Goal: Task Accomplishment & Management: Manage account settings

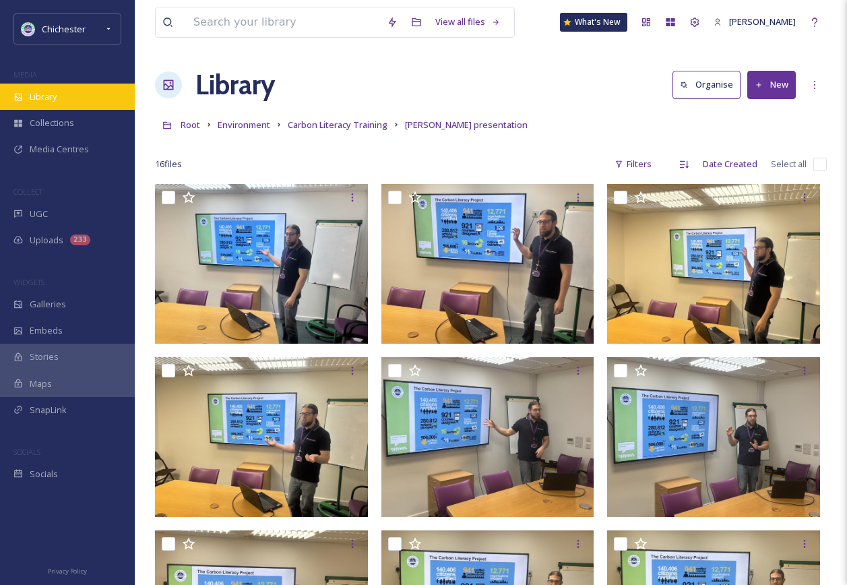
drag, startPoint x: 0, startPoint y: 0, endPoint x: 65, endPoint y: 101, distance: 120.0
click at [65, 101] on div "Library" at bounding box center [67, 97] width 135 height 26
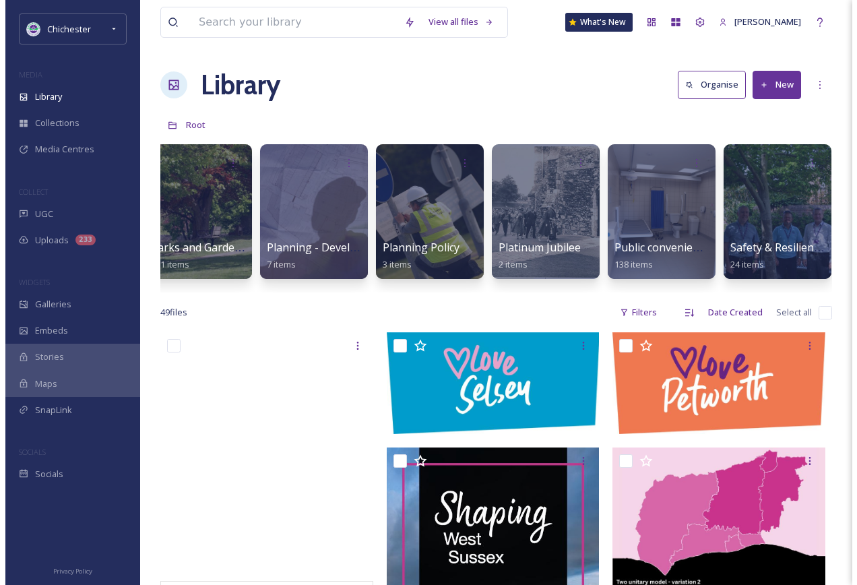
scroll to position [0, 4199]
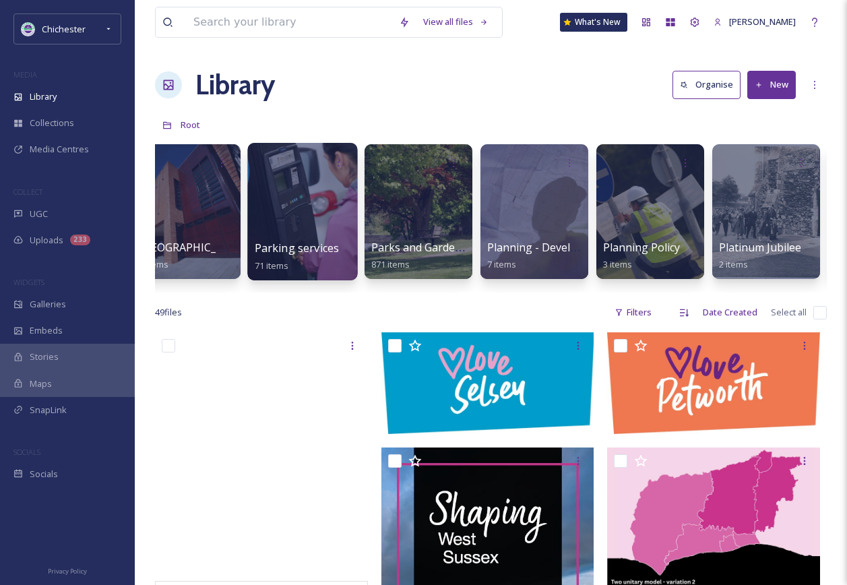
click at [275, 187] on div at bounding box center [302, 211] width 110 height 137
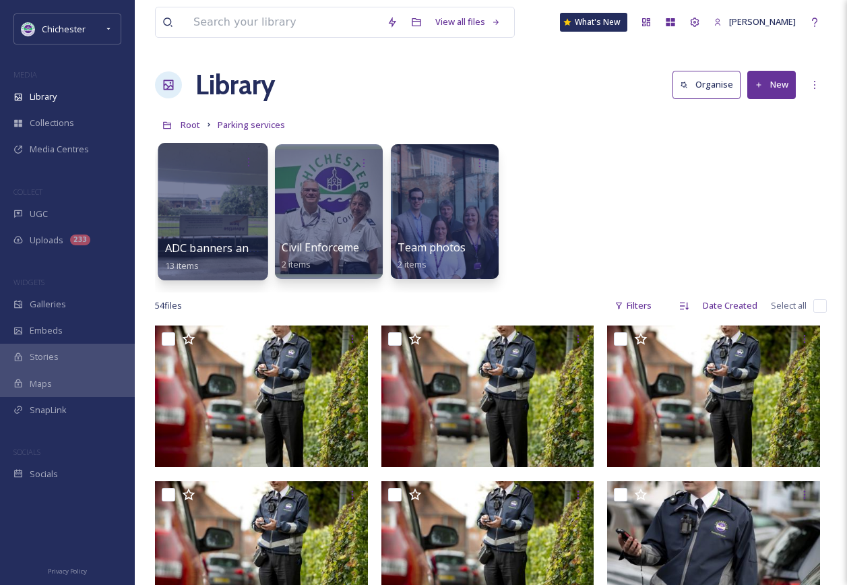
click at [168, 212] on div at bounding box center [213, 211] width 110 height 137
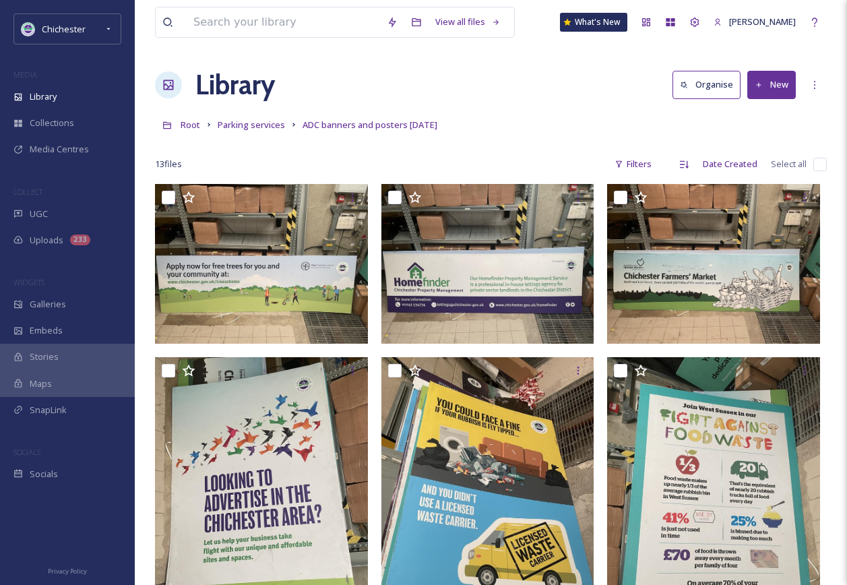
click at [823, 163] on input "checkbox" at bounding box center [819, 164] width 13 height 13
checkbox input "true"
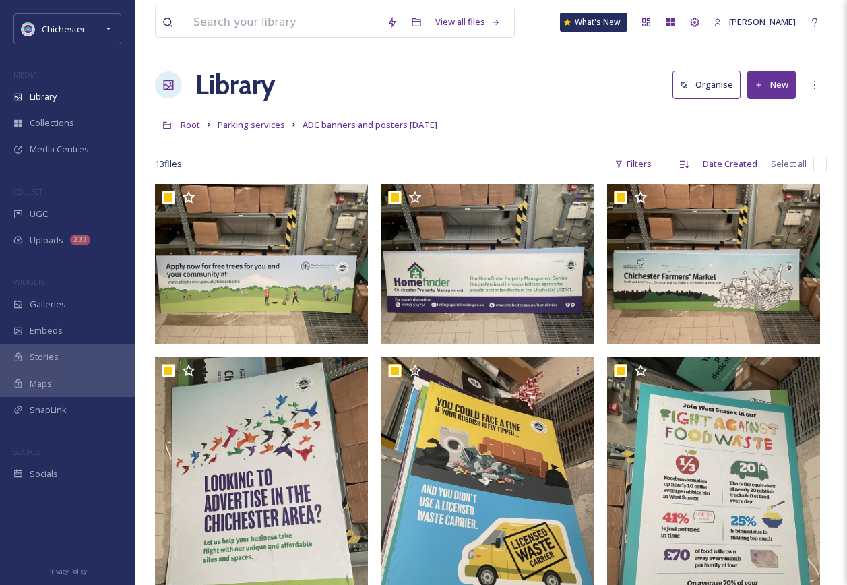
checkbox input "true"
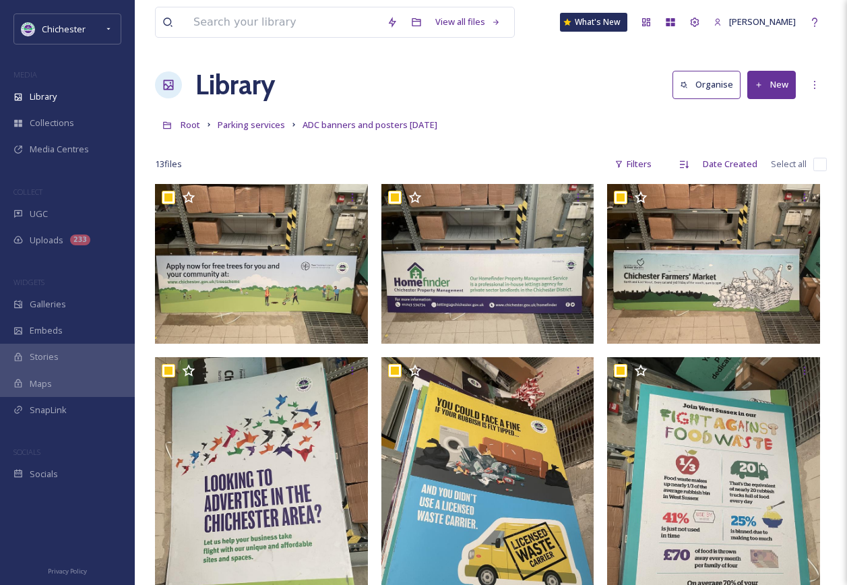
checkbox input "true"
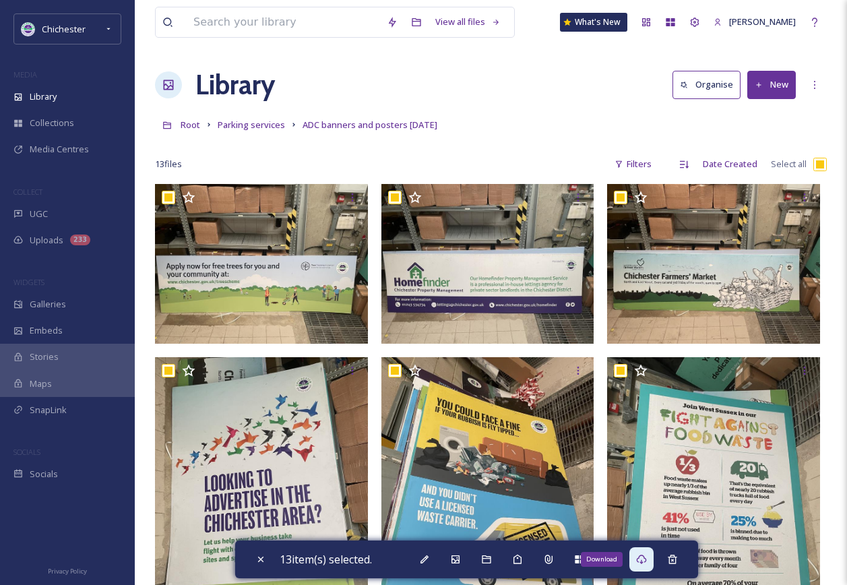
click at [642, 561] on icon at bounding box center [641, 559] width 11 height 11
click at [257, 559] on icon at bounding box center [260, 559] width 11 height 11
checkbox input "false"
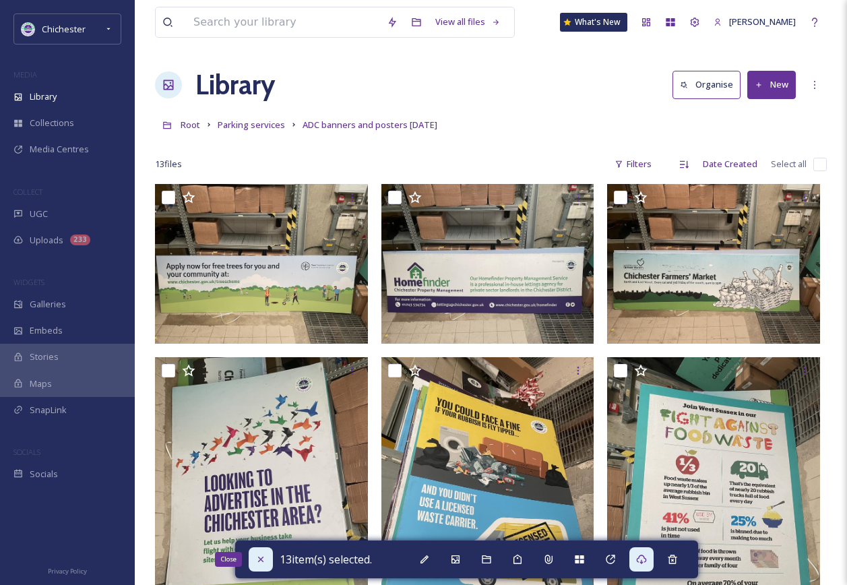
checkbox input "false"
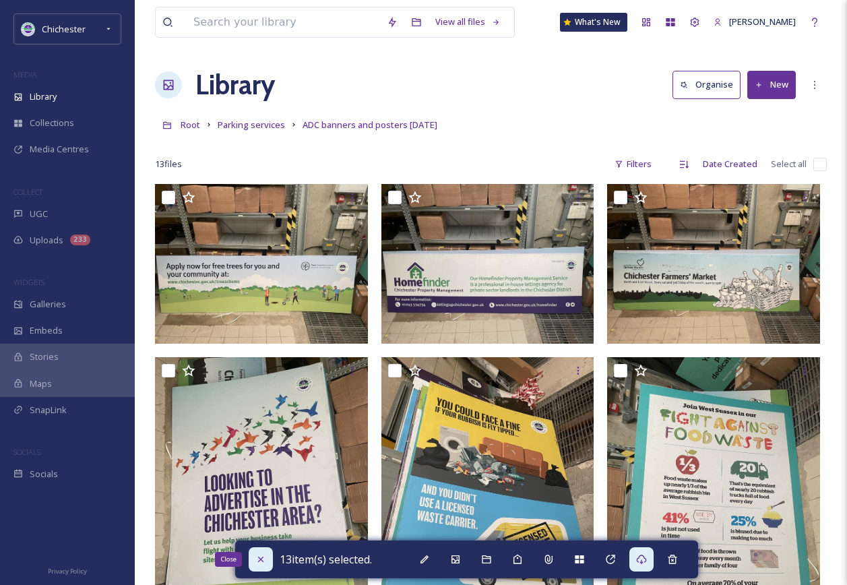
checkbox input "false"
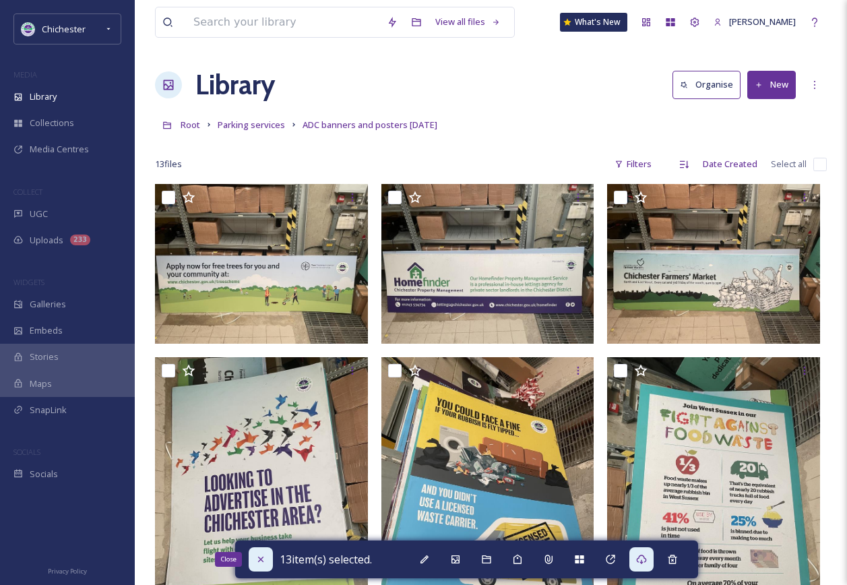
checkbox input "false"
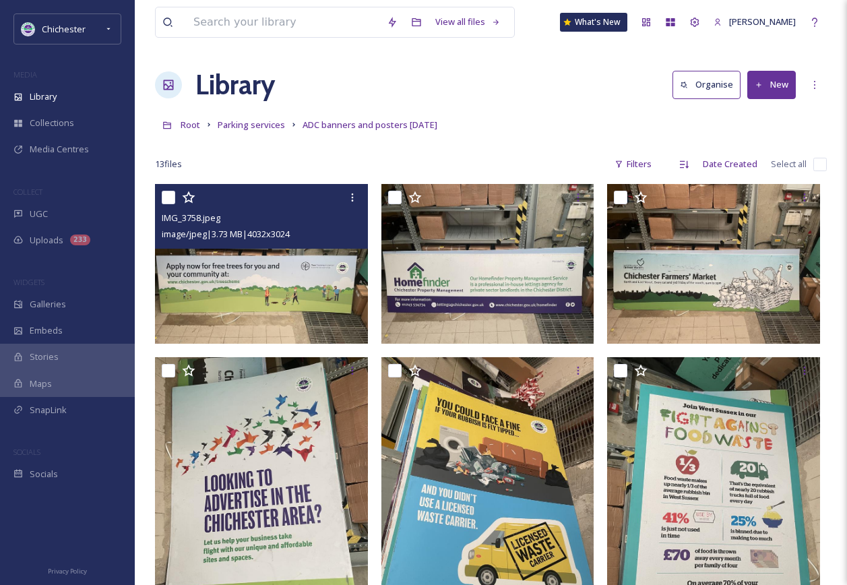
click at [255, 304] on img at bounding box center [261, 264] width 213 height 160
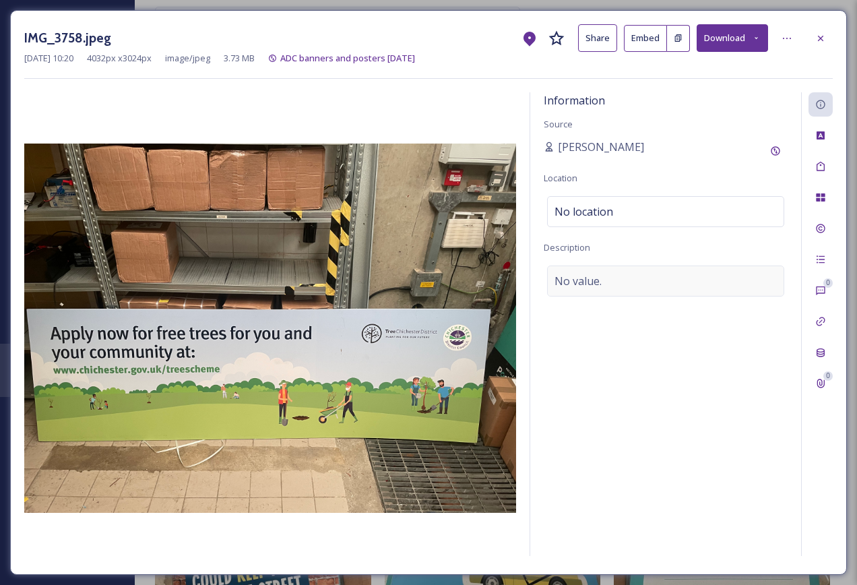
click at [682, 272] on div "No value." at bounding box center [665, 281] width 237 height 31
click at [647, 288] on textarea at bounding box center [666, 322] width 244 height 112
type textarea "Tree scheme ADC landscape banner"
click at [824, 174] on div "Tags" at bounding box center [821, 166] width 24 height 24
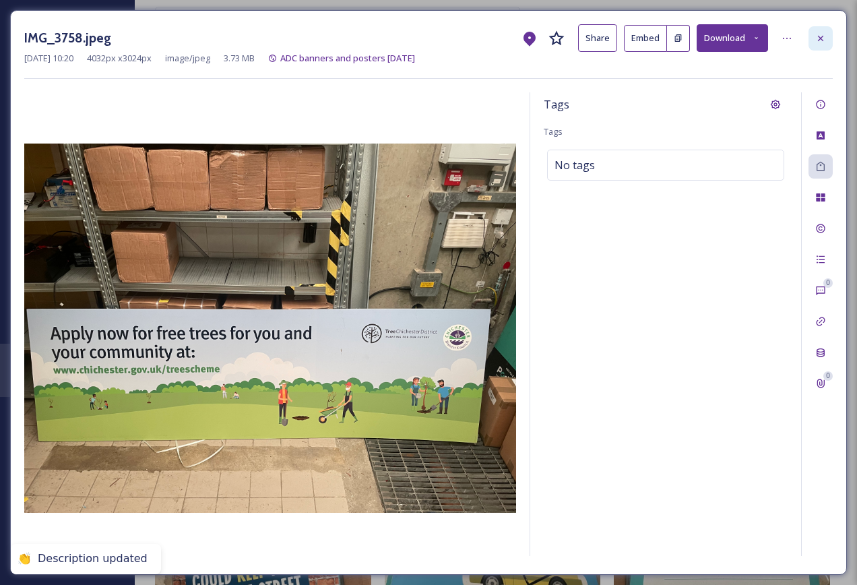
click at [817, 34] on icon at bounding box center [820, 38] width 11 height 11
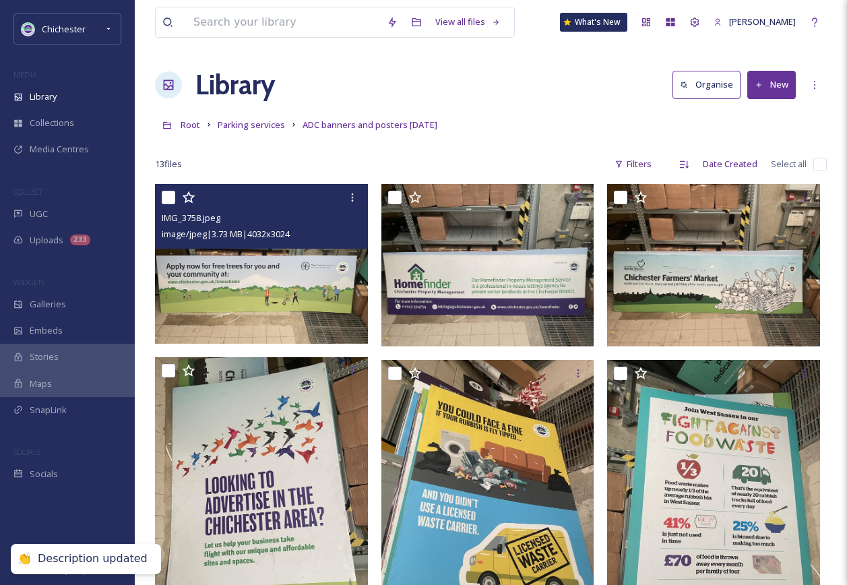
click at [821, 162] on input "checkbox" at bounding box center [819, 164] width 13 height 13
checkbox input "true"
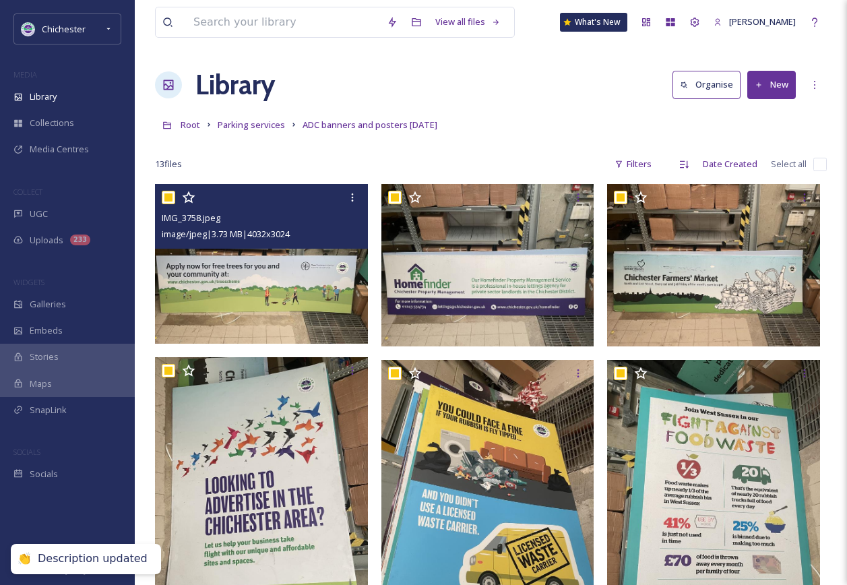
checkbox input "true"
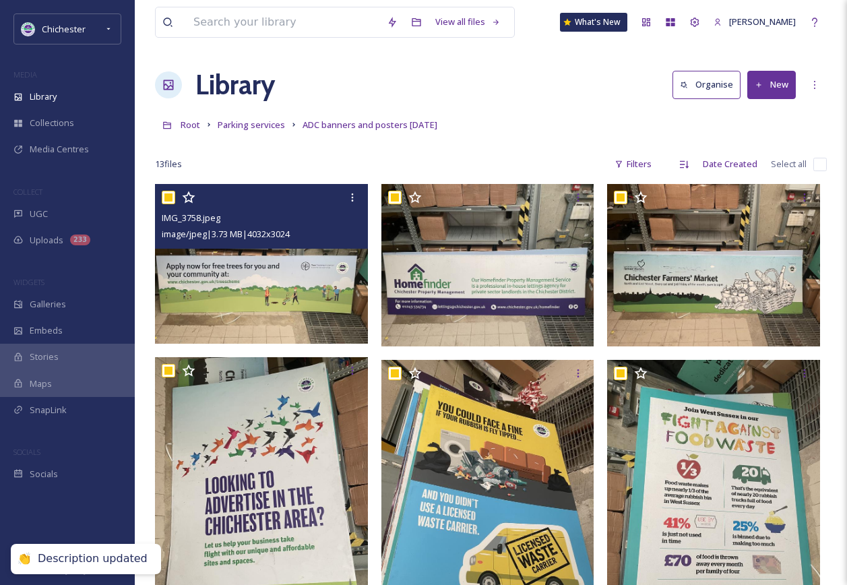
checkbox input "true"
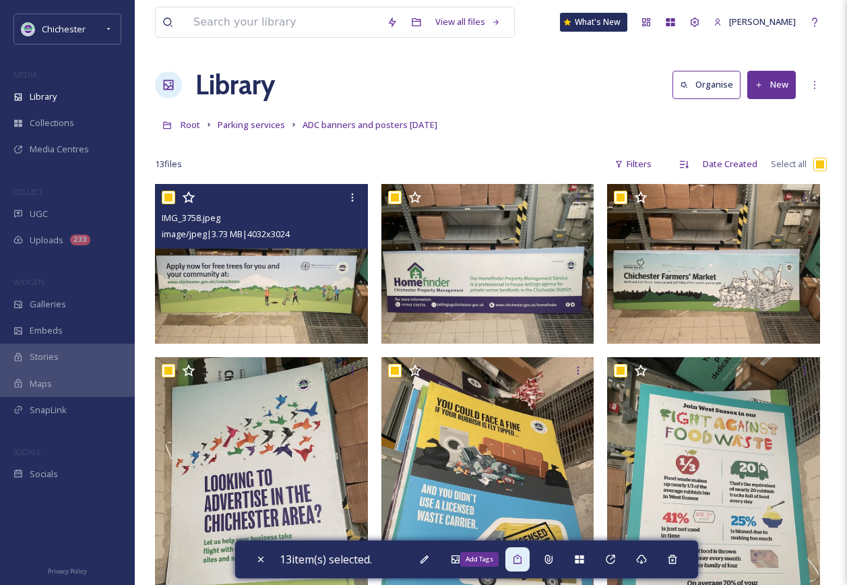
click at [516, 556] on icon at bounding box center [517, 559] width 11 height 11
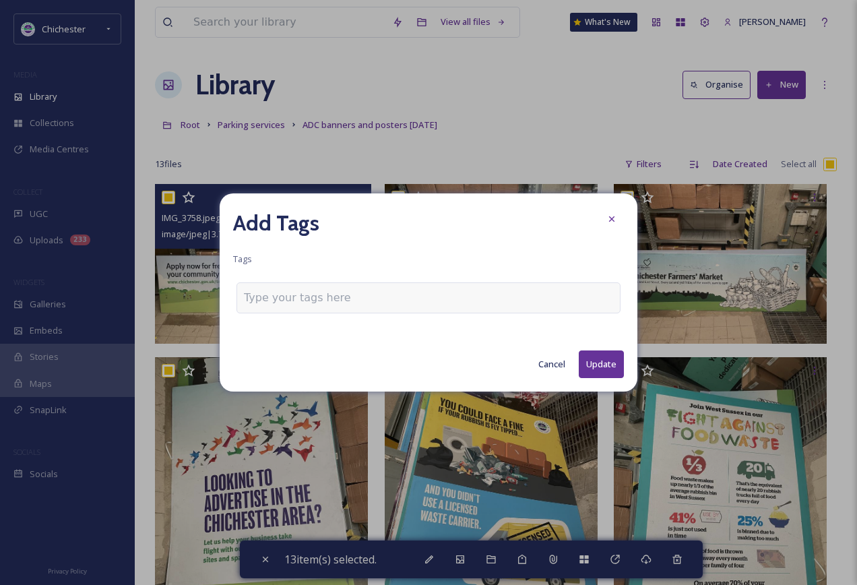
click at [347, 302] on input at bounding box center [311, 298] width 135 height 16
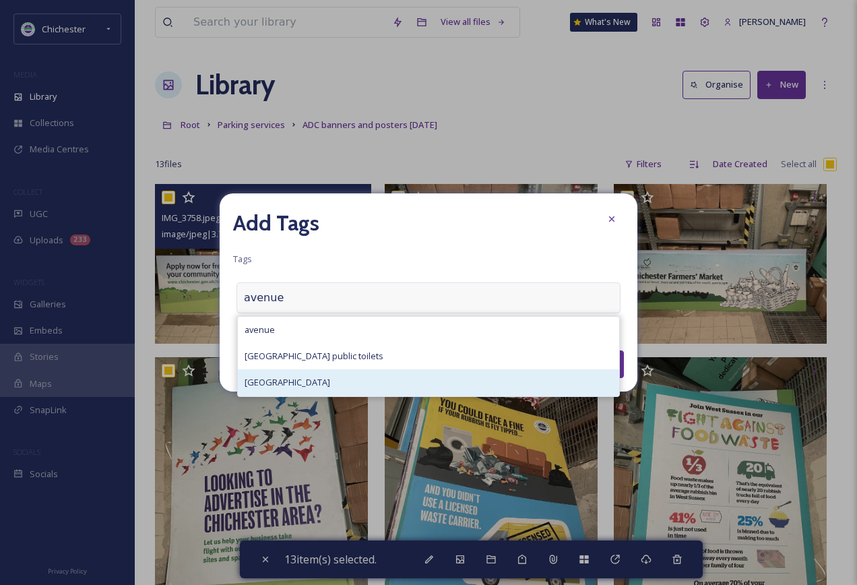
type input "avenue"
click at [328, 381] on div "[GEOGRAPHIC_DATA]" at bounding box center [428, 382] width 381 height 26
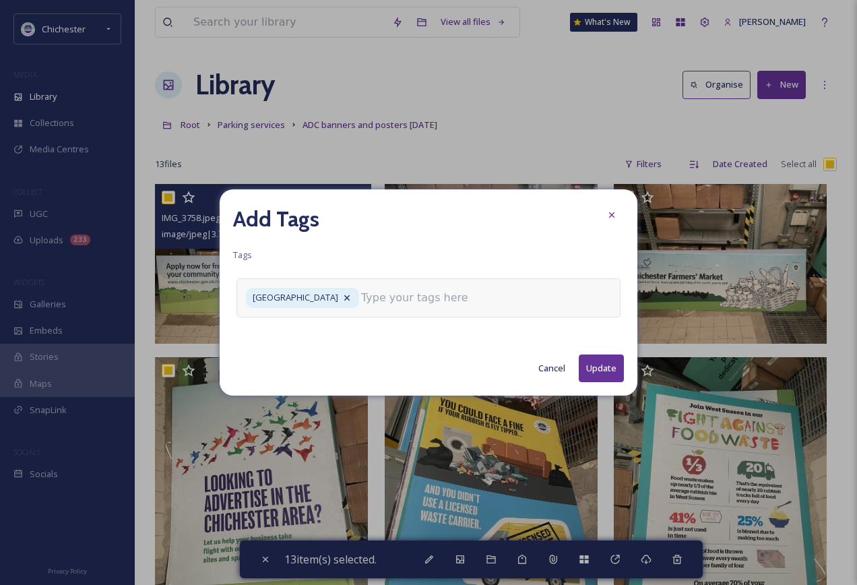
click at [476, 302] on div "[GEOGRAPHIC_DATA]" at bounding box center [429, 297] width 384 height 38
click at [425, 301] on input at bounding box center [428, 298] width 135 height 16
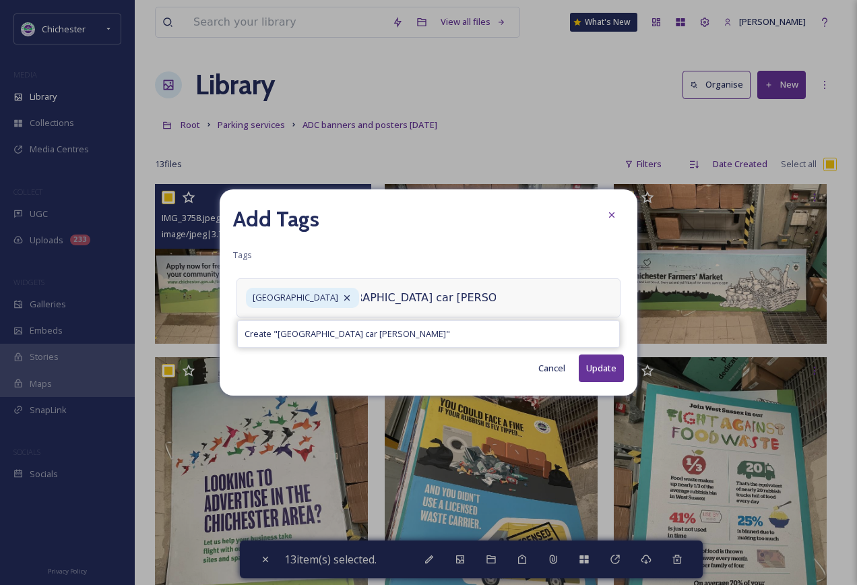
scroll to position [0, 46]
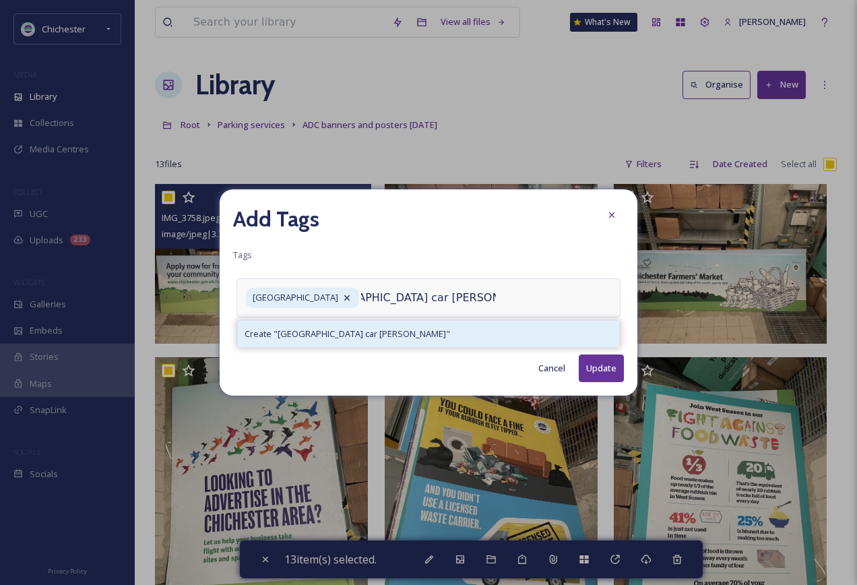
type input "[GEOGRAPHIC_DATA] car [PERSON_NAME]"
click at [418, 334] on span "Create " [GEOGRAPHIC_DATA] car park adverts "" at bounding box center [348, 334] width 206 height 13
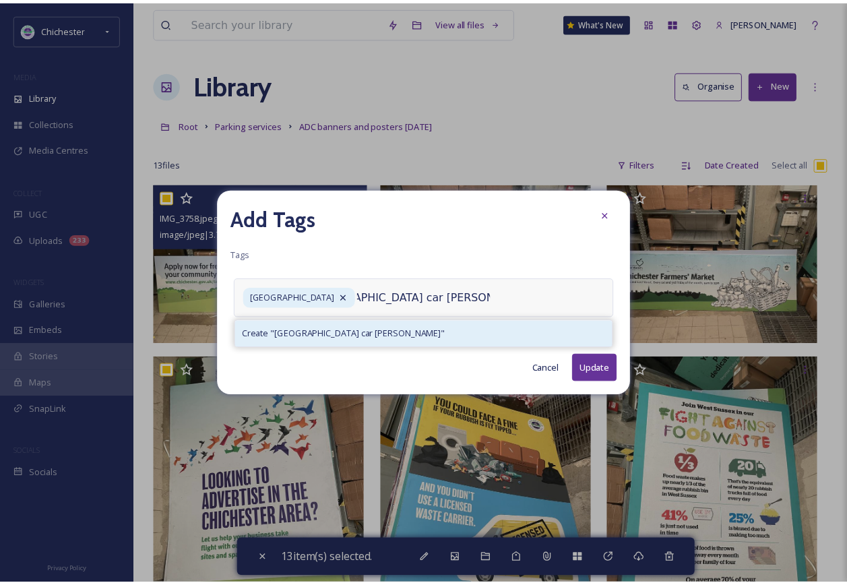
scroll to position [0, 0]
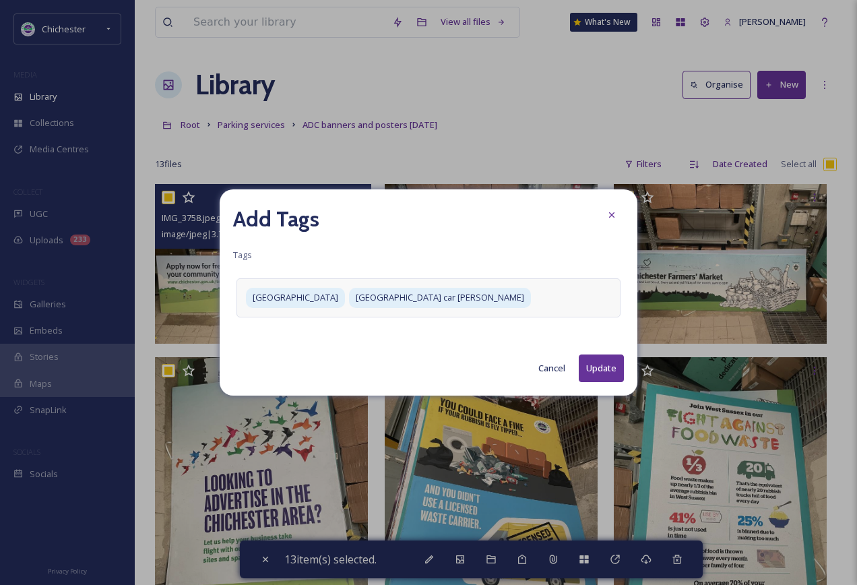
click at [609, 377] on button "Update" at bounding box center [601, 368] width 45 height 28
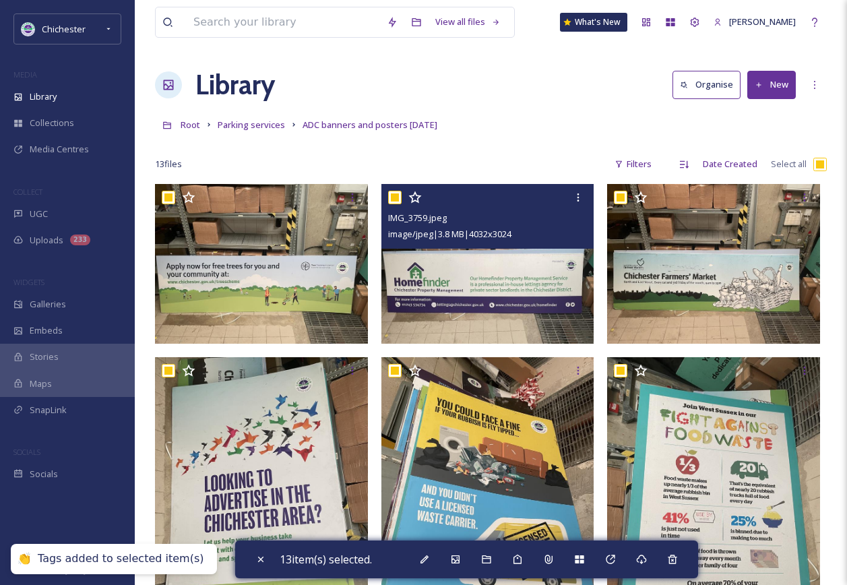
click at [436, 292] on img at bounding box center [487, 264] width 213 height 160
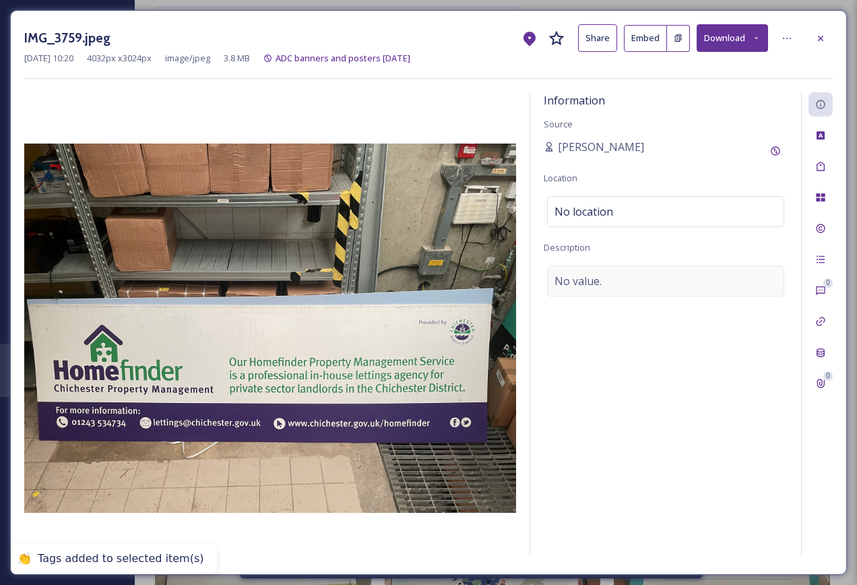
click at [590, 276] on span "No value." at bounding box center [578, 281] width 47 height 16
click at [582, 282] on textarea at bounding box center [666, 322] width 244 height 112
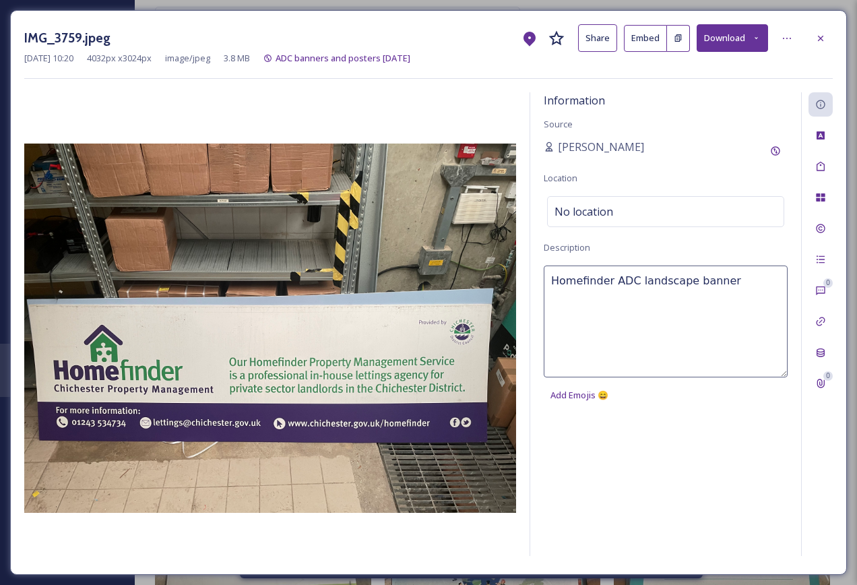
type textarea "Homefinder ADC landscape banner"
click at [803, 36] on div "IMG_3759.jpeg Share Embed Download" at bounding box center [428, 38] width 809 height 28
click at [811, 32] on div at bounding box center [821, 38] width 24 height 24
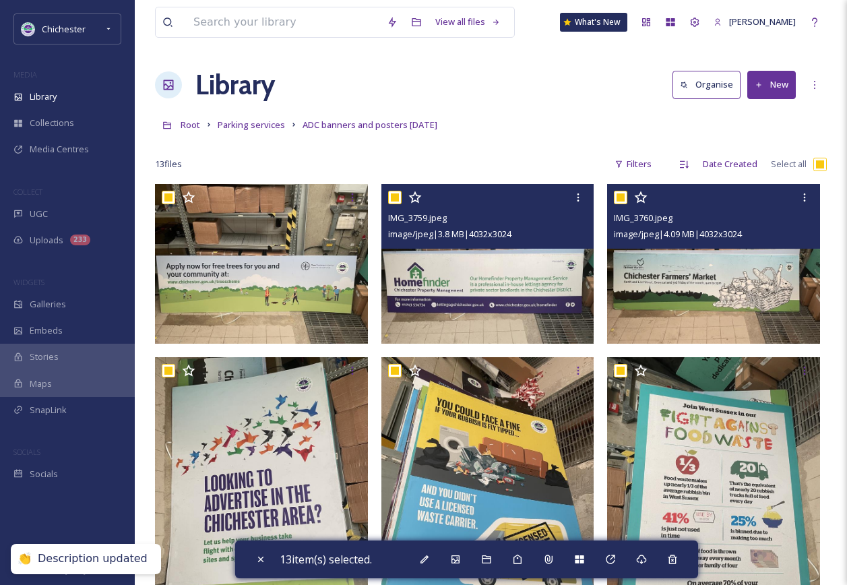
click at [714, 301] on img at bounding box center [713, 264] width 213 height 160
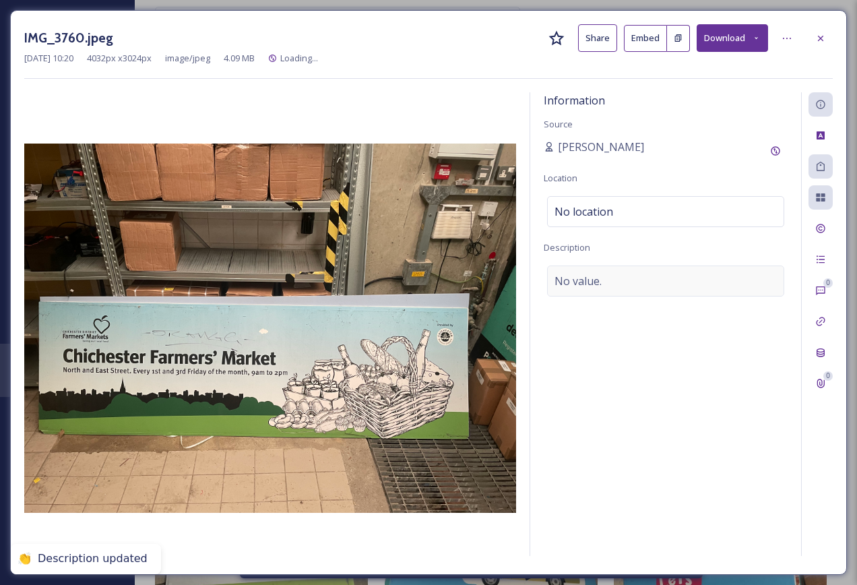
click at [575, 278] on span "No value." at bounding box center [578, 281] width 47 height 16
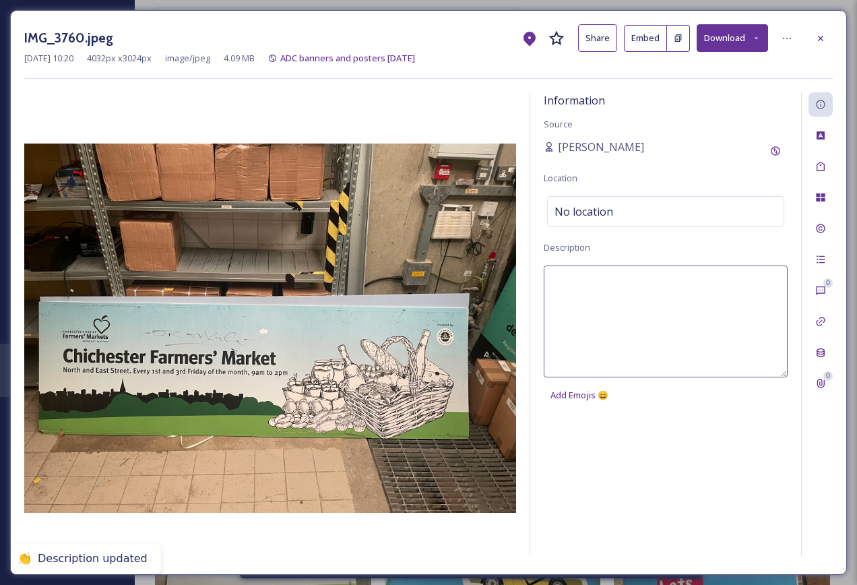
click at [577, 281] on textarea at bounding box center [666, 322] width 244 height 112
type textarea "Old Chichester Farmers' Market ADC banner"
click at [828, 181] on div "0 0" at bounding box center [817, 324] width 32 height 464
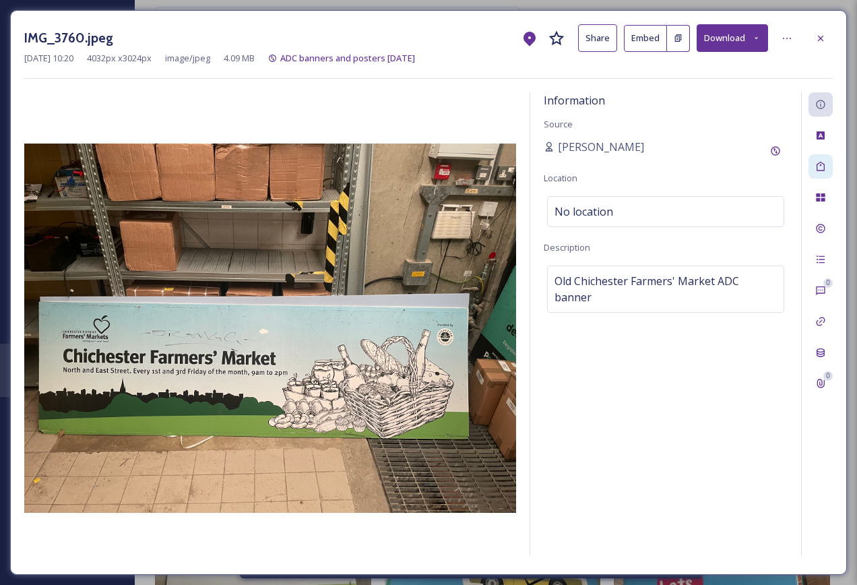
click at [825, 172] on icon at bounding box center [820, 166] width 11 height 11
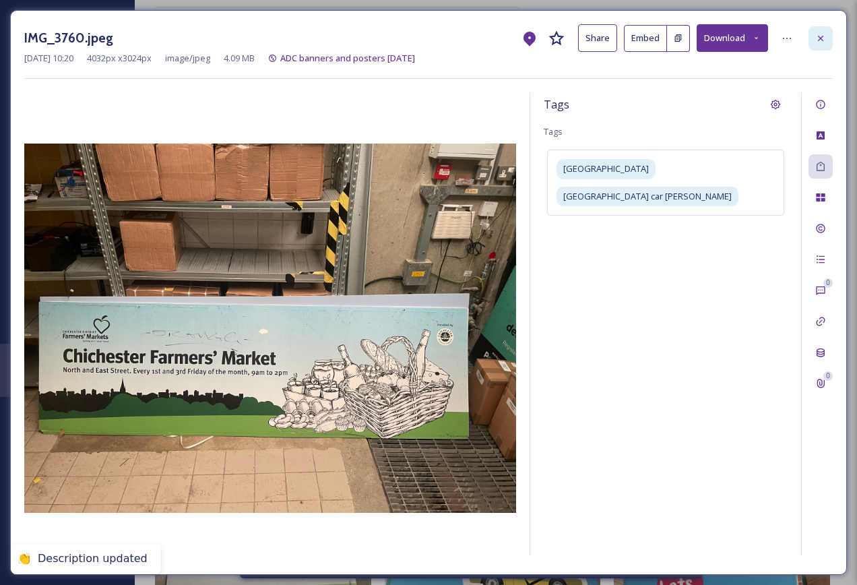
click at [818, 40] on icon at bounding box center [820, 38] width 11 height 11
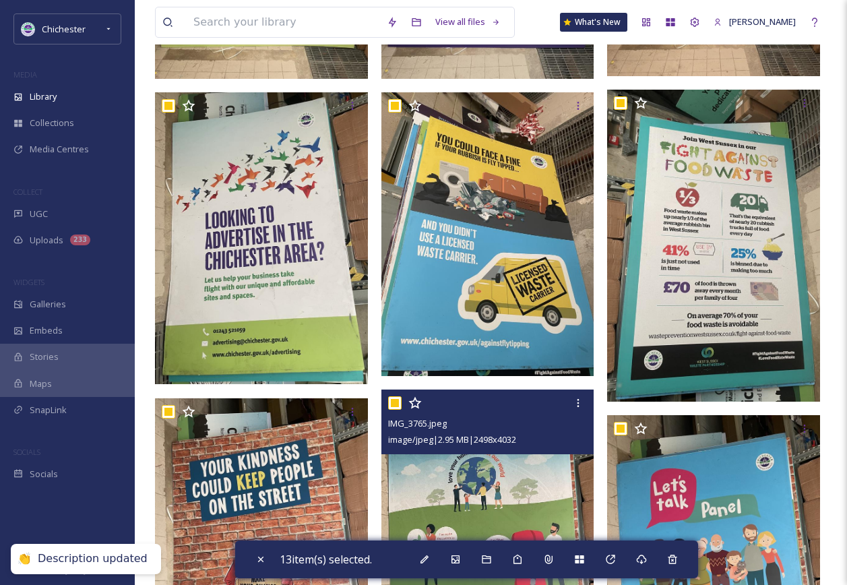
scroll to position [270, 0]
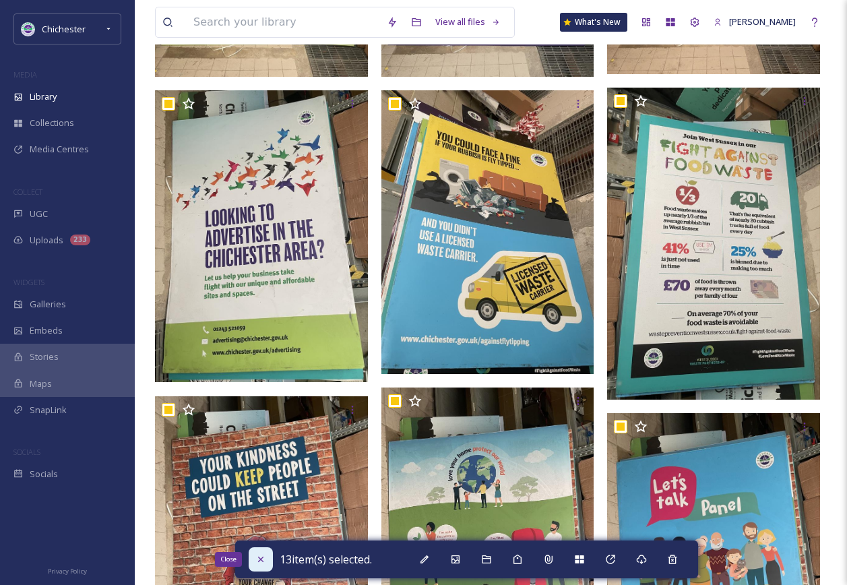
click at [259, 557] on icon at bounding box center [260, 559] width 11 height 11
checkbox input "false"
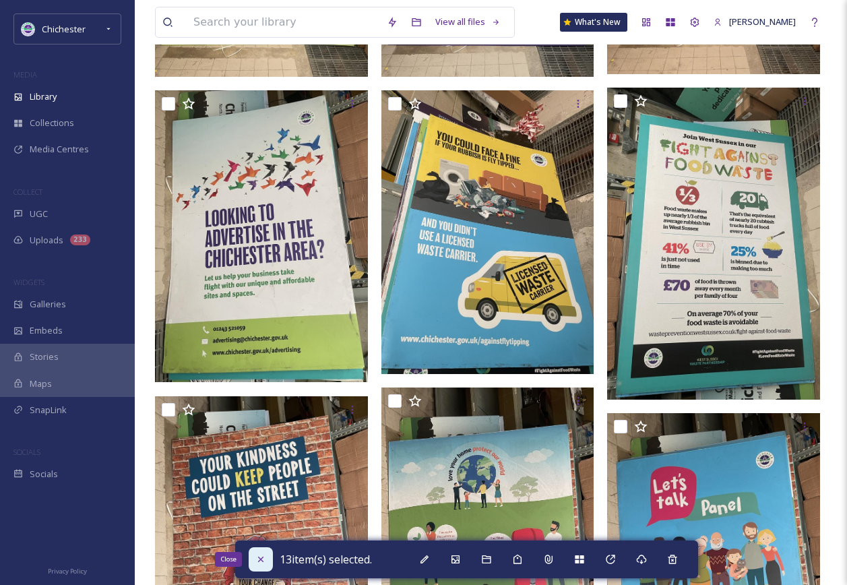
checkbox input "false"
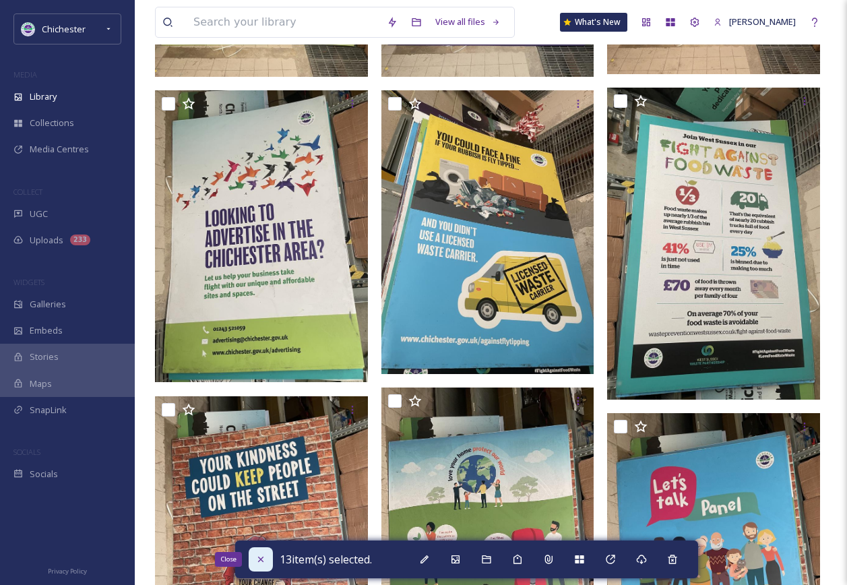
checkbox input "false"
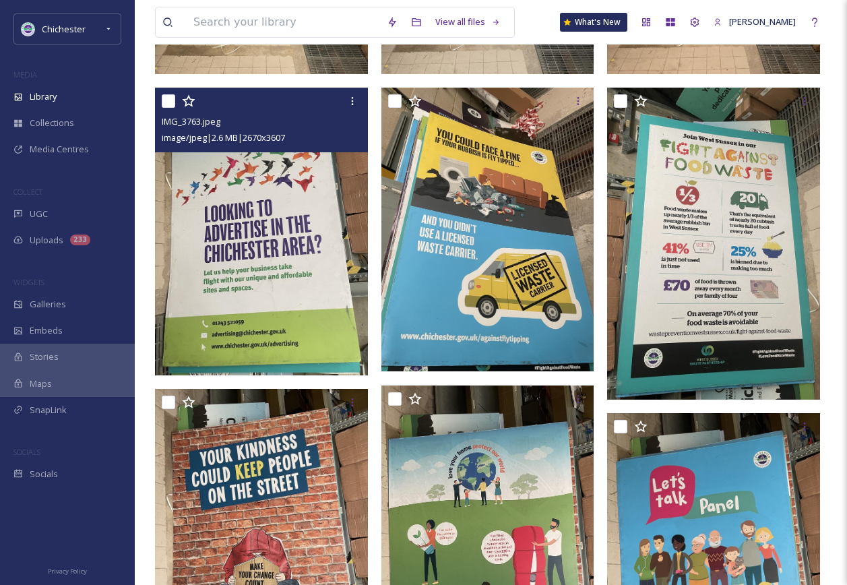
click at [270, 264] on img at bounding box center [261, 232] width 213 height 288
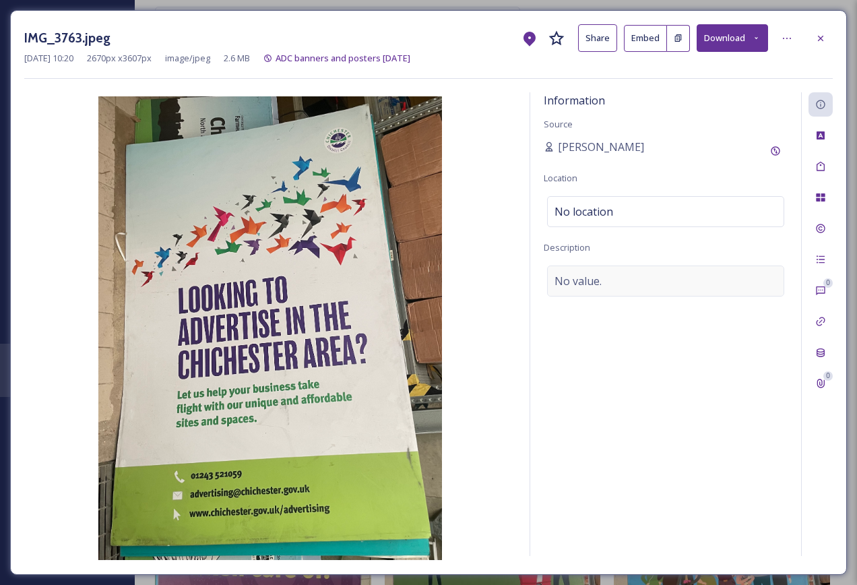
click at [664, 274] on div "No value." at bounding box center [665, 281] width 237 height 31
click at [596, 302] on textarea at bounding box center [666, 322] width 244 height 112
type textarea "Advertise Here ADC landscape banner"
click at [815, 170] on icon at bounding box center [820, 166] width 11 height 11
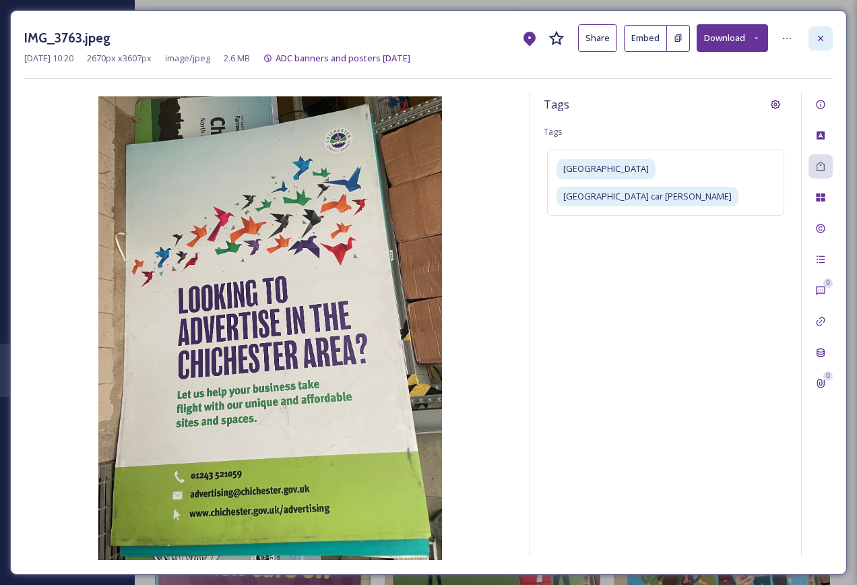
click at [820, 34] on icon at bounding box center [820, 38] width 11 height 11
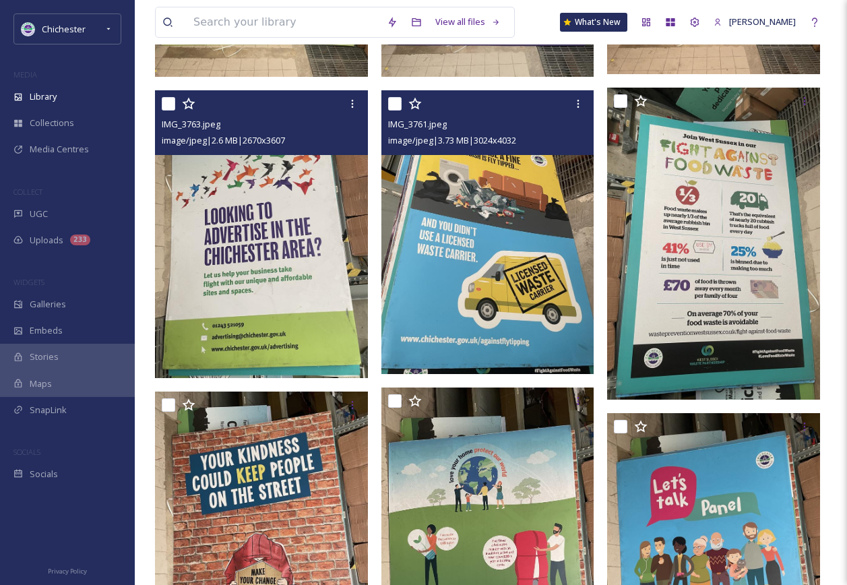
click at [464, 267] on img at bounding box center [487, 232] width 213 height 284
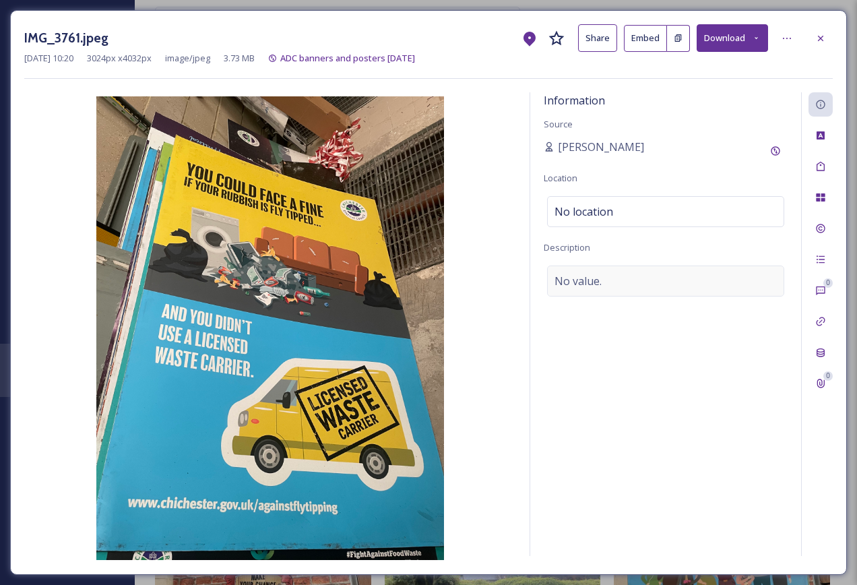
click at [619, 269] on div "No value." at bounding box center [665, 281] width 237 height 31
click at [591, 285] on textarea at bounding box center [666, 322] width 244 height 112
type textarea "Licensed Waste Carrier ADC pillar poster"
click at [833, 49] on div "IMG_3761.jpeg Share Embed Download [DATE] 10:20 3024 px x 4032 px image/jpeg 3.…" at bounding box center [428, 292] width 837 height 565
click at [828, 40] on div at bounding box center [821, 38] width 24 height 24
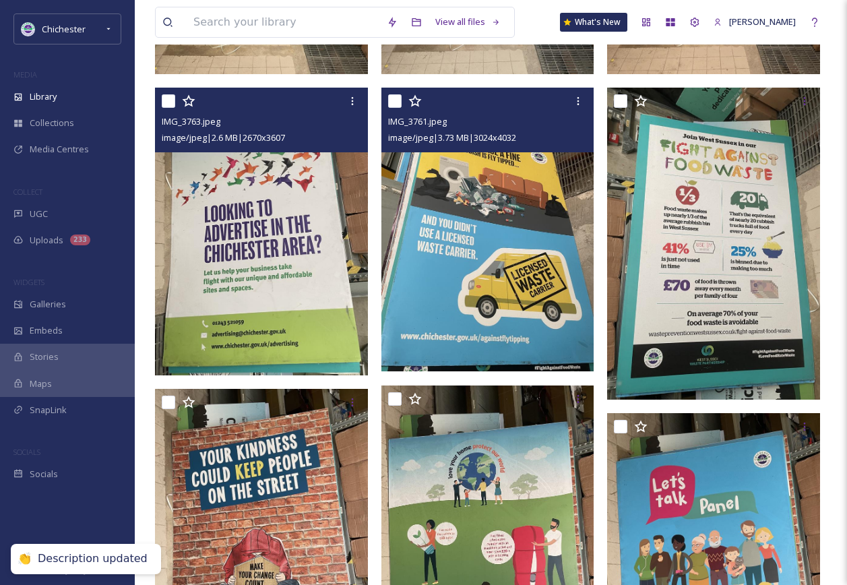
click at [313, 250] on img at bounding box center [261, 232] width 213 height 288
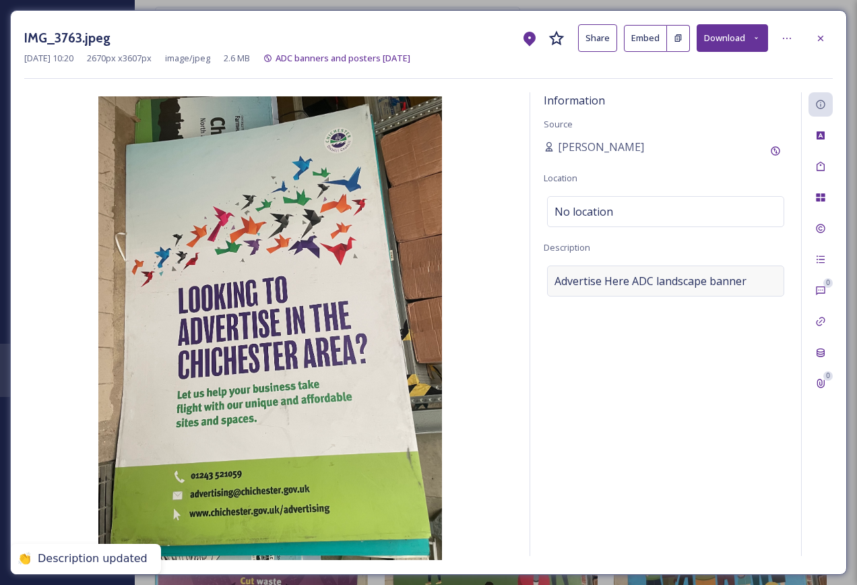
click at [612, 278] on span "Advertise Here ADC landscape banner" at bounding box center [651, 281] width 192 height 16
click at [697, 274] on textarea "Advertise Here ADC landscape banner" at bounding box center [666, 322] width 244 height 112
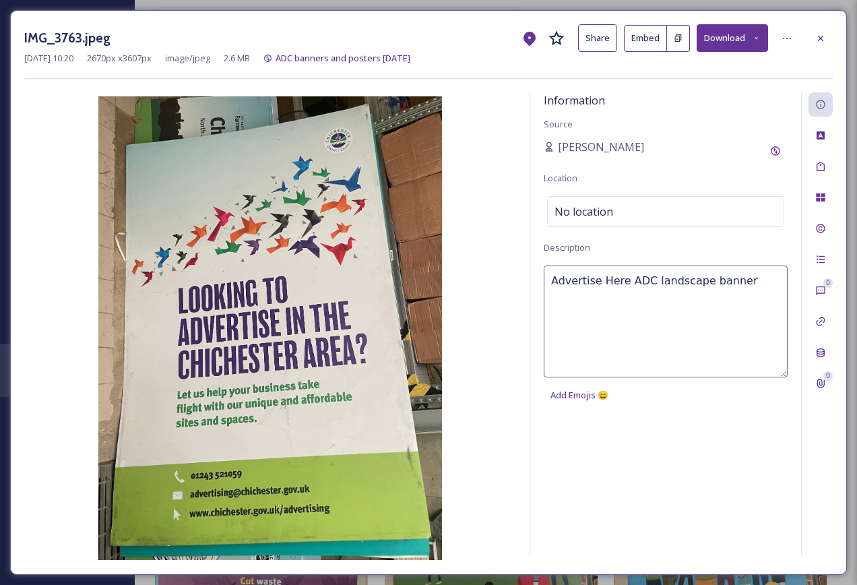
drag, startPoint x: 716, startPoint y: 287, endPoint x: 646, endPoint y: 283, distance: 69.5
click at [646, 283] on textarea "Advertise Here ADC landscape banner" at bounding box center [666, 322] width 244 height 112
type textarea "Advertise Here ADC pillar poster"
click at [827, 38] on div at bounding box center [821, 38] width 24 height 24
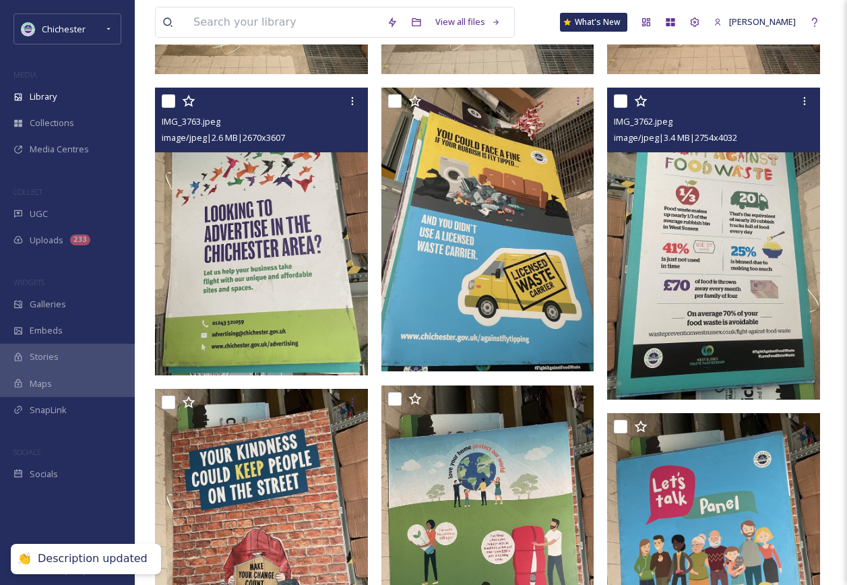
click at [725, 250] on img at bounding box center [713, 244] width 213 height 312
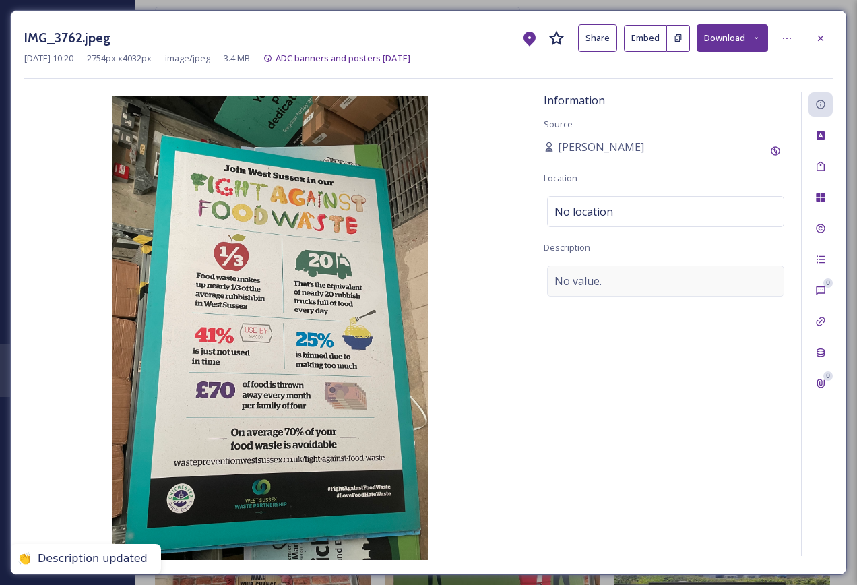
click at [601, 270] on div "No value." at bounding box center [665, 281] width 237 height 31
click at [594, 280] on textarea at bounding box center [666, 322] width 244 height 112
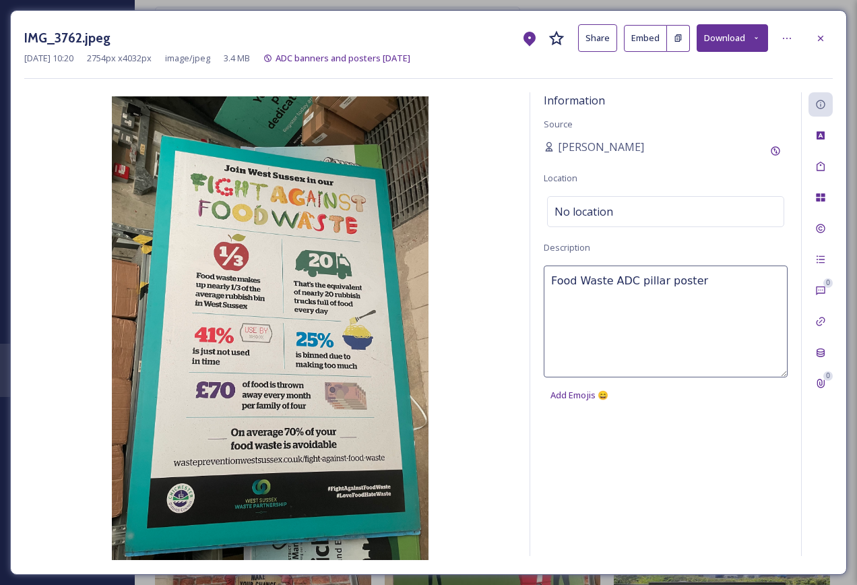
type textarea "Food Waste ADC pillar poster"
click at [811, 36] on div at bounding box center [821, 38] width 24 height 24
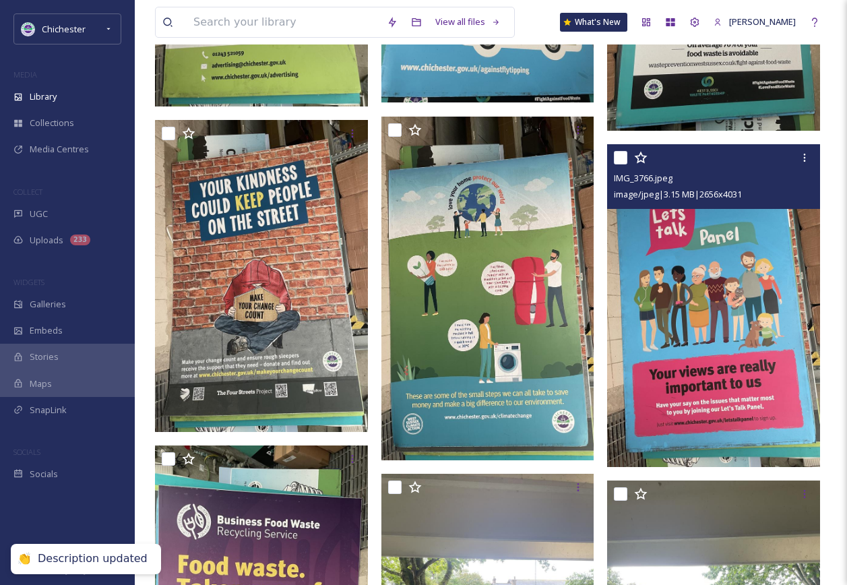
scroll to position [539, 0]
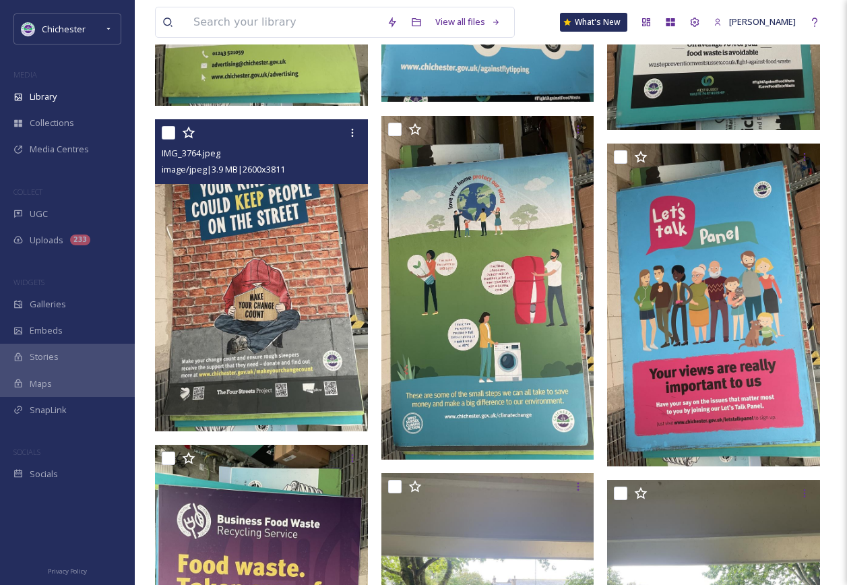
click at [266, 283] on img at bounding box center [261, 275] width 213 height 312
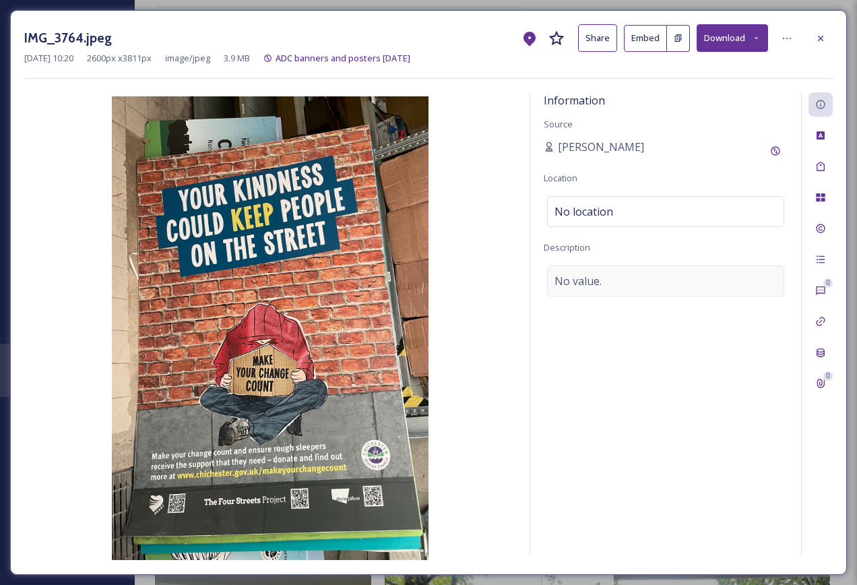
click at [621, 277] on div "No value." at bounding box center [665, 281] width 237 height 31
click at [580, 294] on textarea at bounding box center [666, 322] width 244 height 112
type textarea "Make Your Change Count ADC pillar poster"
click at [820, 155] on div "Tags" at bounding box center [821, 166] width 24 height 24
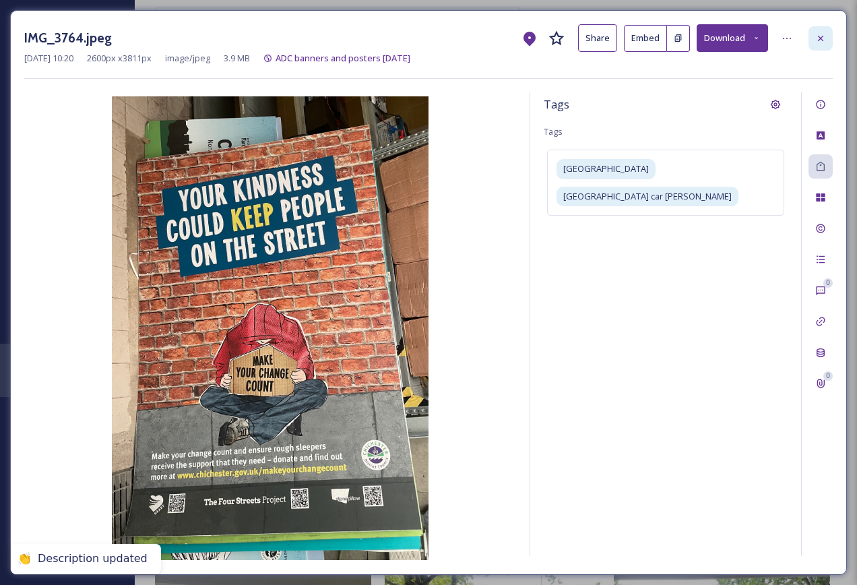
click at [822, 45] on div at bounding box center [821, 38] width 24 height 24
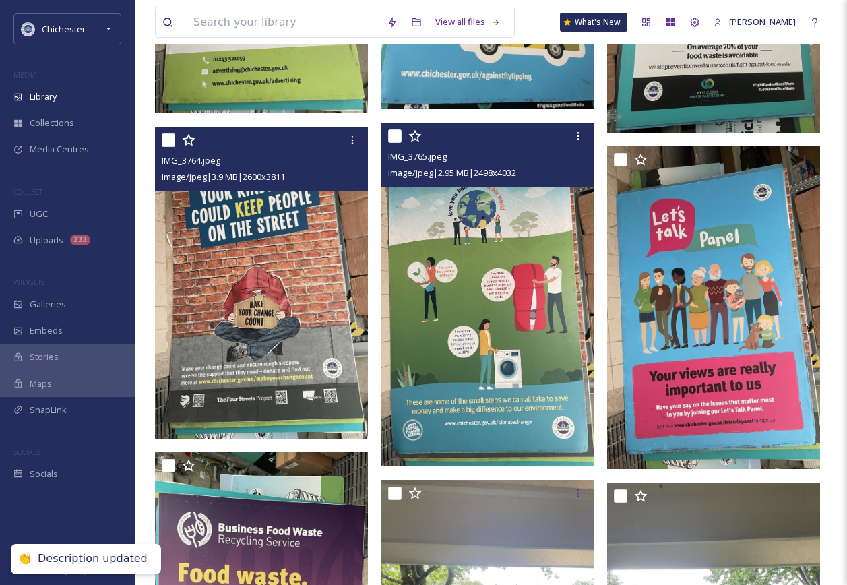
click at [546, 334] on img at bounding box center [487, 295] width 213 height 344
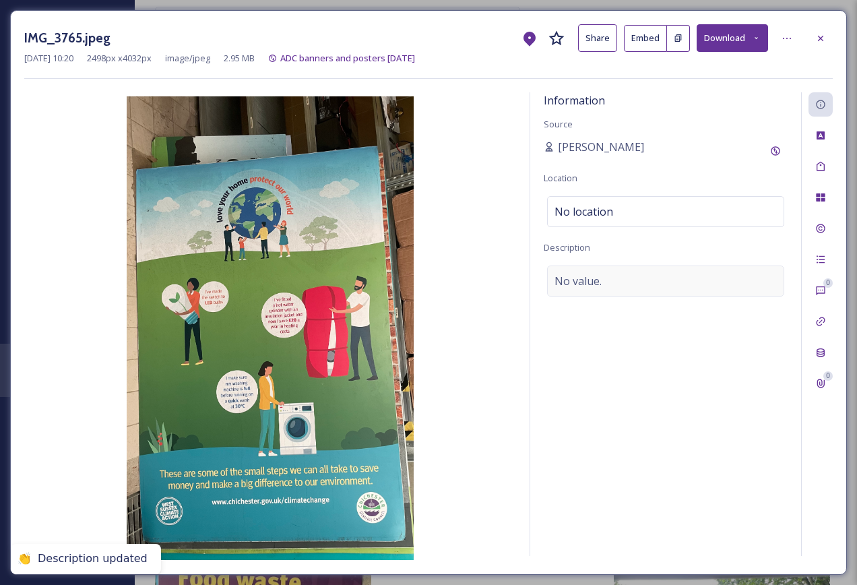
click at [662, 272] on div "No value." at bounding box center [665, 281] width 237 height 31
click at [640, 293] on textarea at bounding box center [666, 322] width 244 height 112
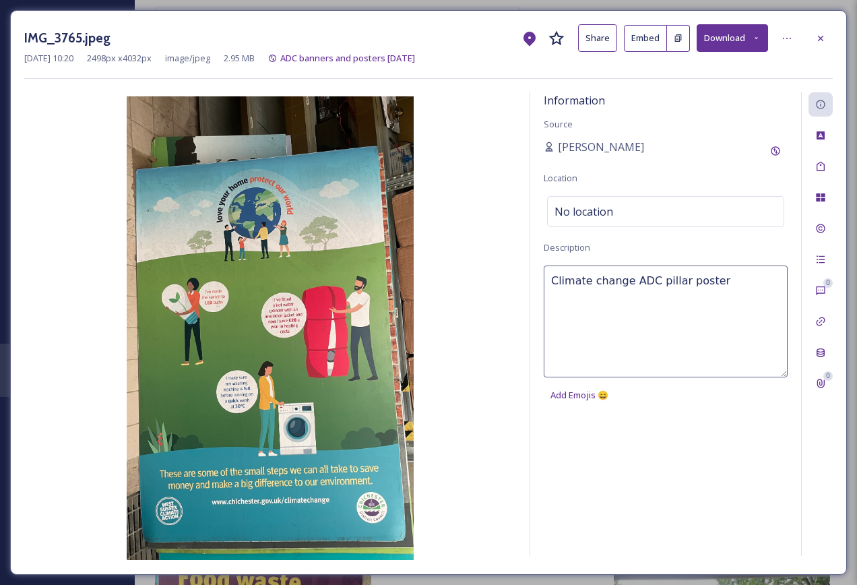
type textarea "Climate change ADC pillar poster"
click at [821, 30] on div at bounding box center [821, 38] width 24 height 24
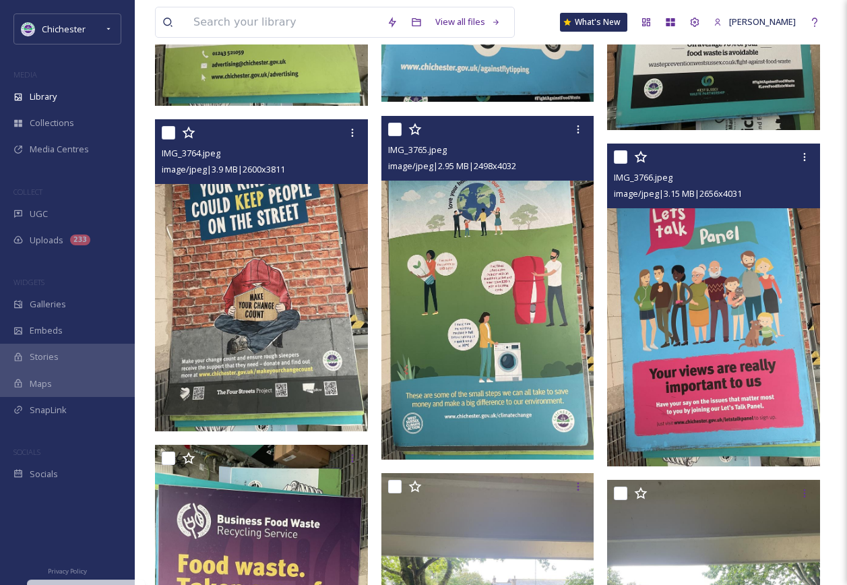
click at [749, 389] on img at bounding box center [713, 305] width 213 height 323
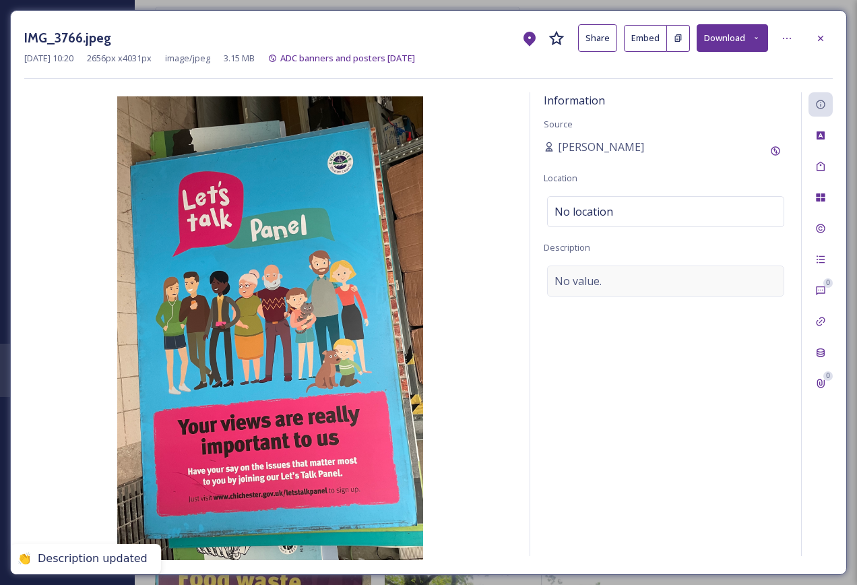
click at [565, 288] on div "No value." at bounding box center [665, 281] width 237 height 31
click at [566, 287] on textarea at bounding box center [666, 322] width 244 height 112
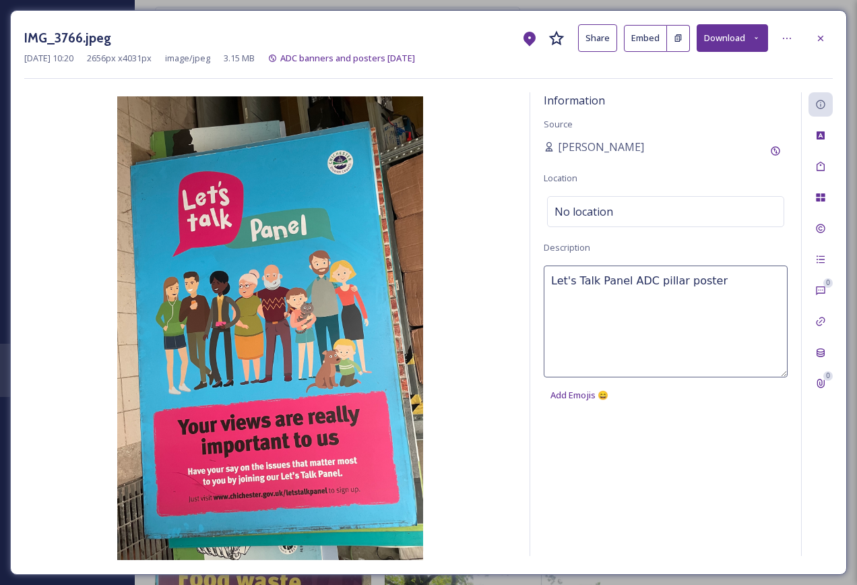
type textarea "Let's Talk Panel ADC pillar poster"
click at [815, 44] on div at bounding box center [821, 38] width 24 height 24
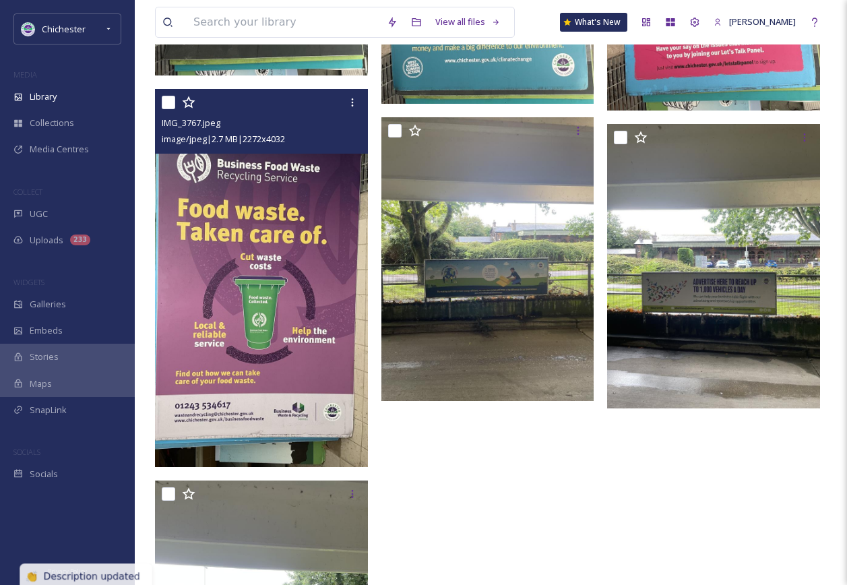
click at [278, 315] on img at bounding box center [261, 278] width 213 height 378
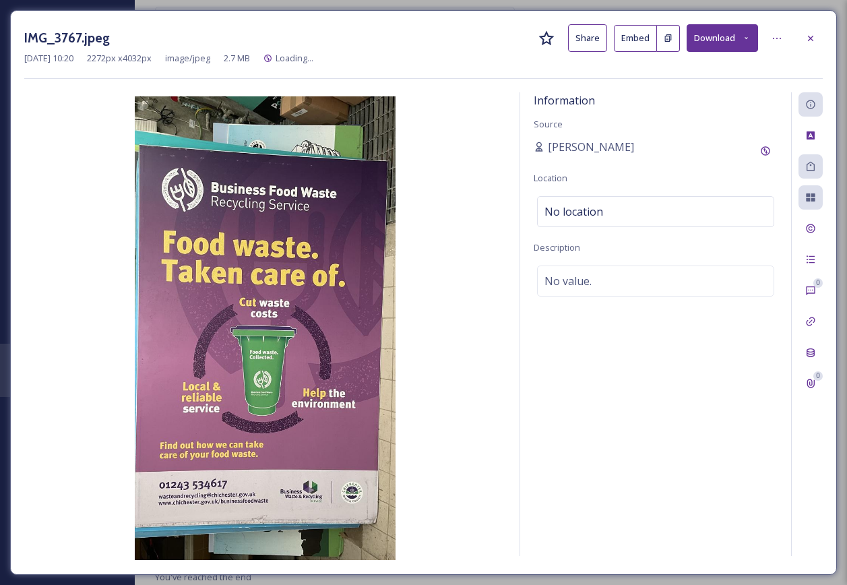
scroll to position [741, 0]
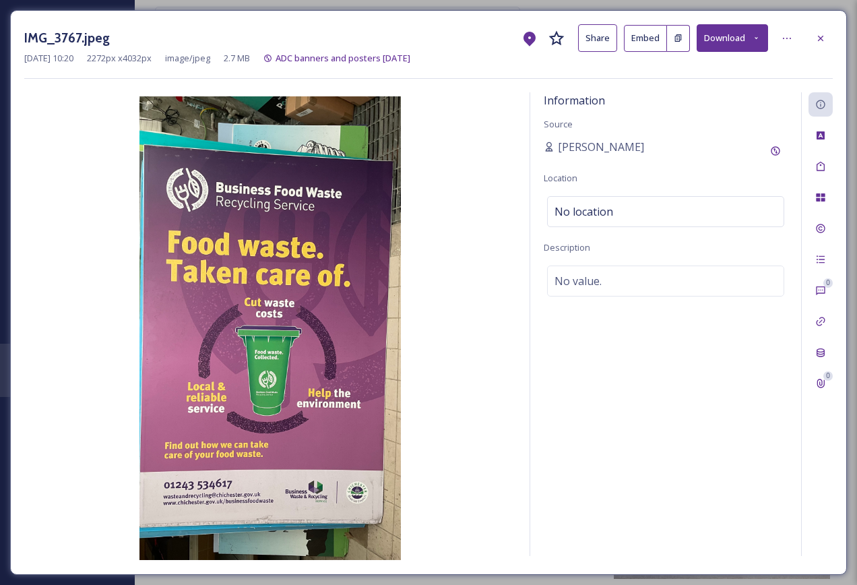
click at [603, 297] on div "Information Source [PERSON_NAME] Location No location Description No value." at bounding box center [665, 324] width 271 height 464
click at [578, 286] on span "No value." at bounding box center [578, 281] width 47 height 16
click at [578, 286] on textarea at bounding box center [666, 322] width 244 height 112
type textarea "Business Food Waste ADC pillar poster"
click at [817, 38] on icon at bounding box center [820, 38] width 11 height 11
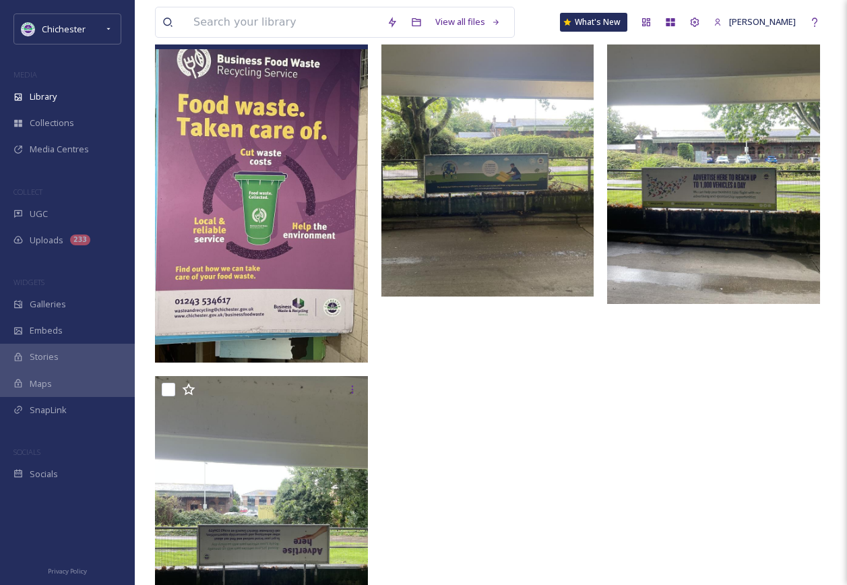
scroll to position [895, 0]
